Goal: Task Accomplishment & Management: Use online tool/utility

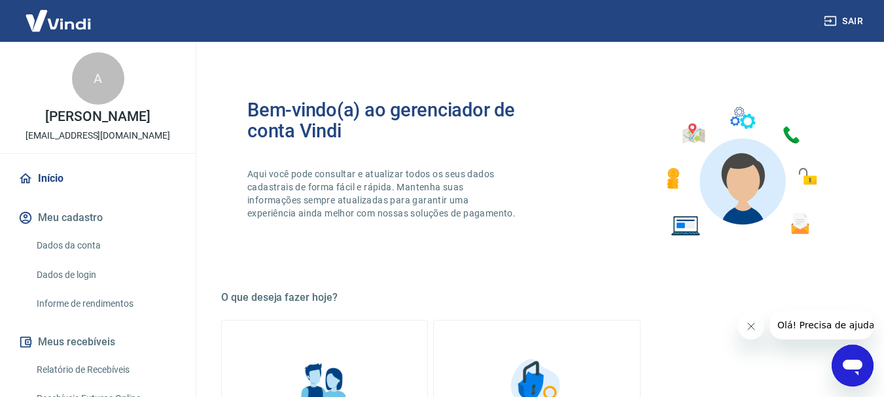
scroll to position [262, 0]
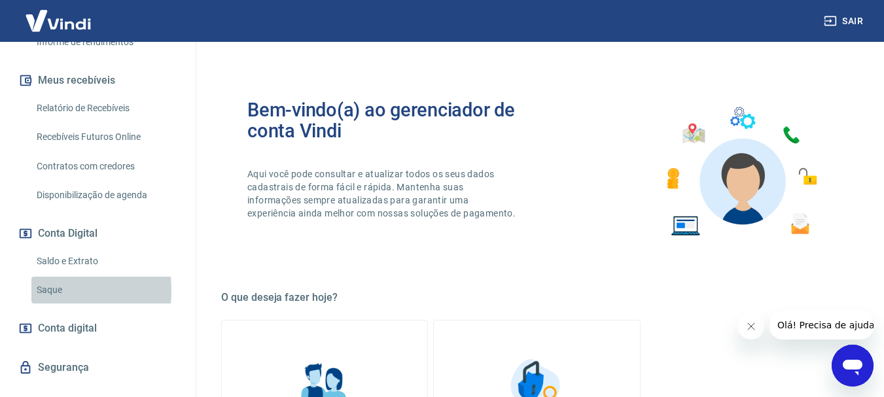
click at [48, 290] on link "Saque" at bounding box center [105, 290] width 149 height 27
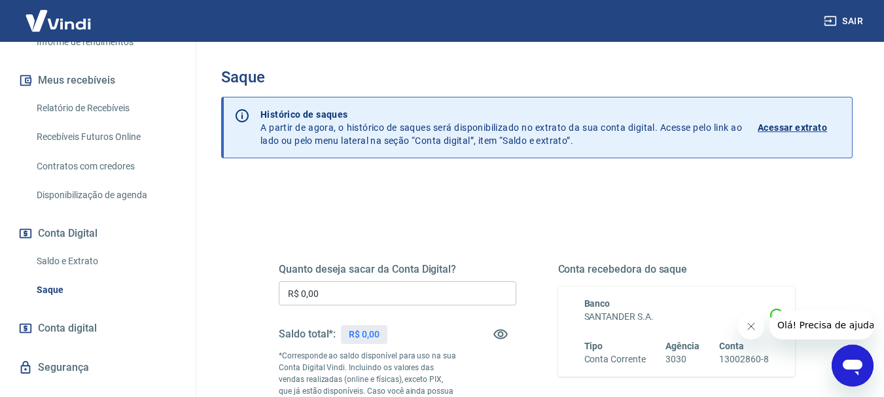
scroll to position [65, 0]
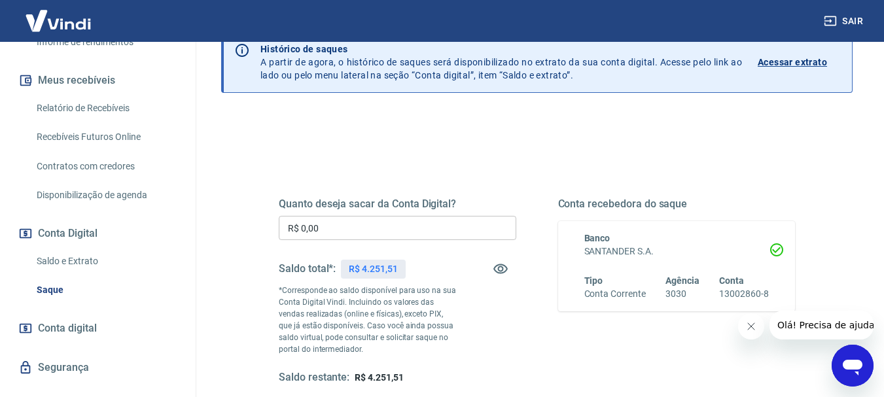
click at [460, 234] on input "R$ 0,00" at bounding box center [397, 228] width 237 height 24
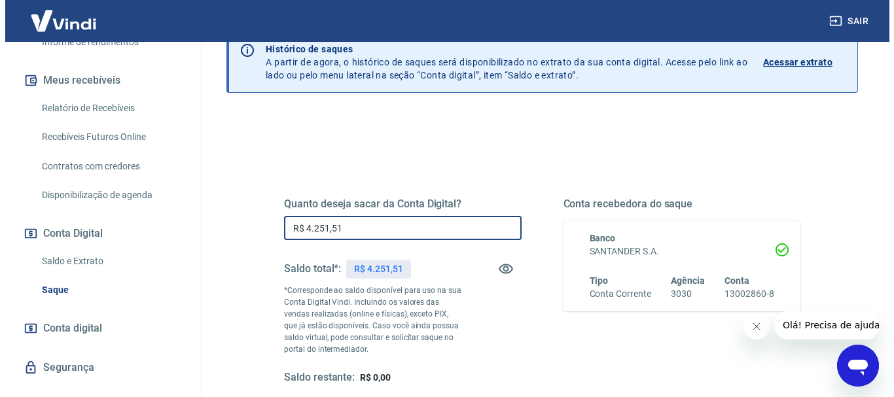
scroll to position [262, 0]
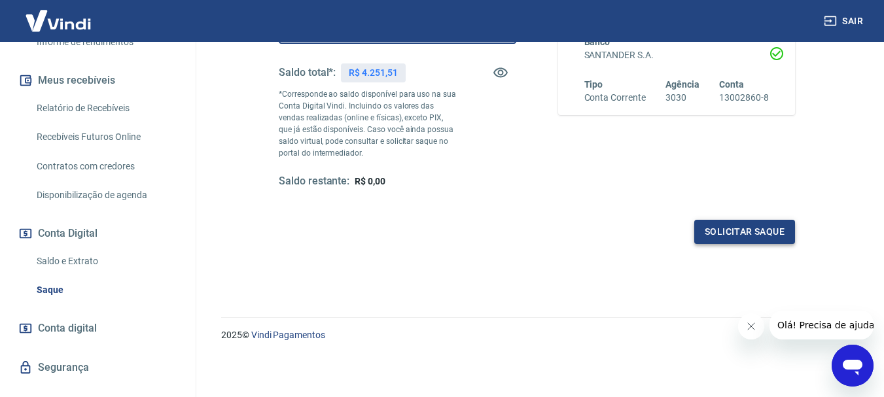
type input "R$ 4.251,51"
click at [769, 234] on button "Solicitar saque" at bounding box center [744, 232] width 101 height 24
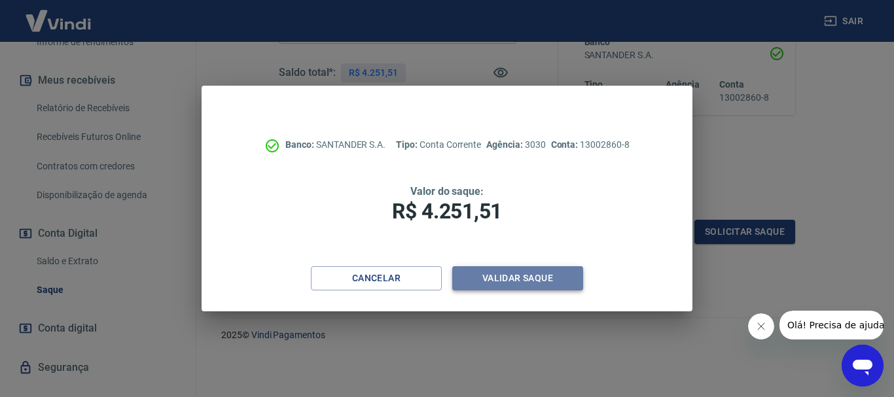
click at [538, 274] on button "Validar saque" at bounding box center [517, 278] width 131 height 24
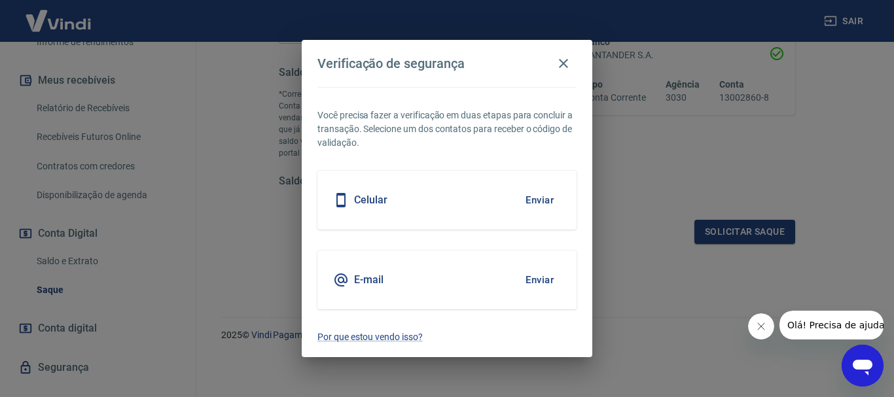
click at [537, 281] on button "Enviar" at bounding box center [539, 279] width 43 height 27
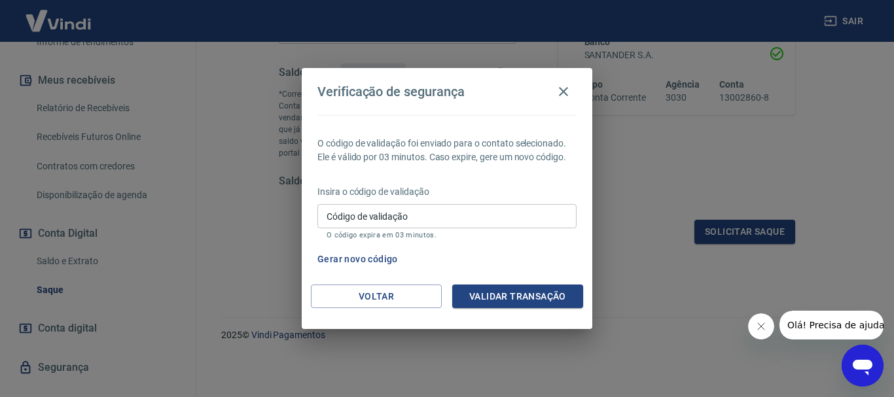
click at [476, 217] on input "Código de validação" at bounding box center [446, 216] width 259 height 24
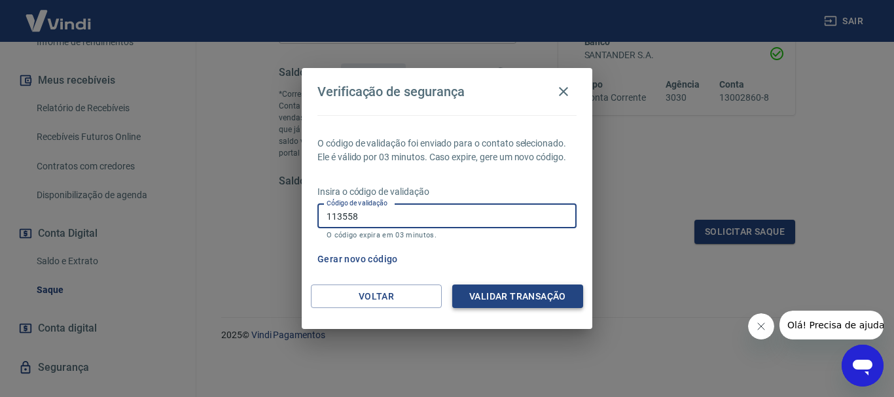
type input "113558"
click at [481, 292] on button "Validar transação" at bounding box center [517, 297] width 131 height 24
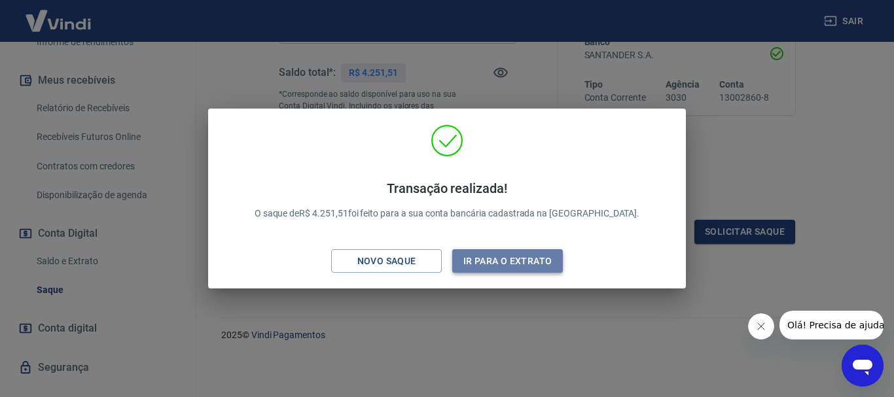
click at [513, 257] on button "Ir para o extrato" at bounding box center [507, 261] width 111 height 24
